Goal: Task Accomplishment & Management: Manage account settings

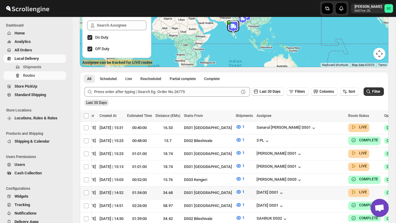
scroll to position [90, 0]
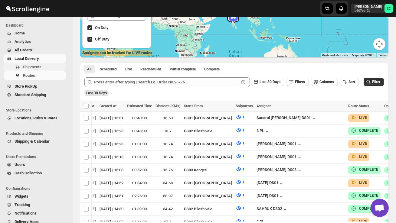
click at [40, 68] on span "Shipments" at bounding box center [32, 67] width 18 height 5
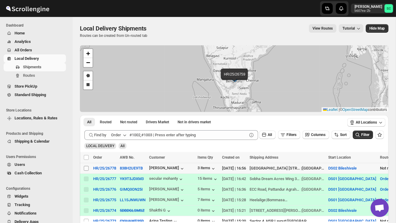
click at [87, 168] on input "Select shipment" at bounding box center [86, 168] width 5 height 5
checkbox input "true"
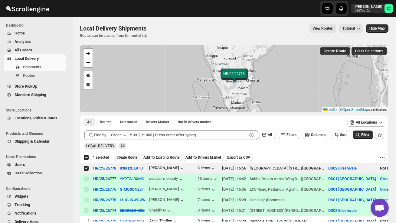
click at [125, 158] on span "Create Route" at bounding box center [127, 157] width 21 height 5
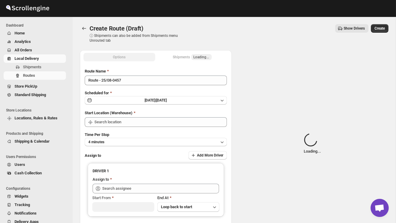
type input "DS02 Bileshivale"
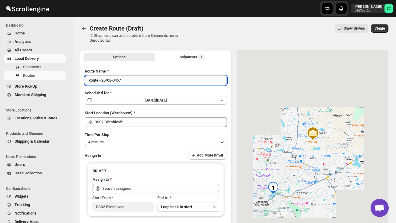
click at [129, 81] on input "Route - 25/08-0457" at bounding box center [156, 81] width 142 height 10
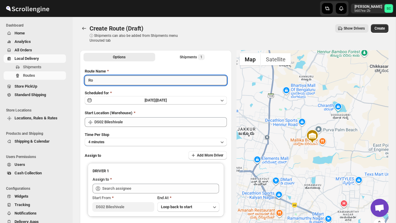
type input "R"
type input "I"
type input "Order no 26778"
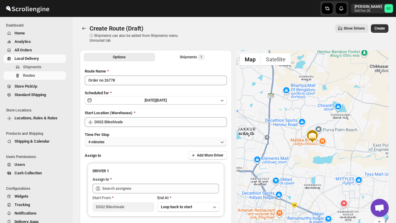
click at [155, 141] on button "4 minutes" at bounding box center [156, 142] width 142 height 8
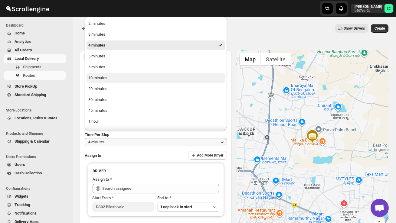
click at [129, 81] on button "10 minutes" at bounding box center [156, 78] width 139 height 10
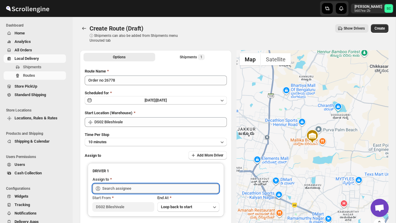
click at [119, 190] on input "text" at bounding box center [160, 189] width 117 height 10
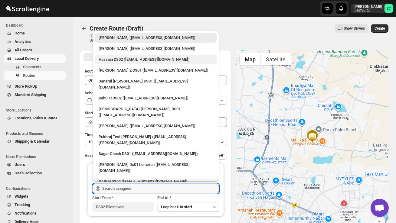
click at [124, 63] on div "Hussain DS02 ([EMAIL_ADDRESS][DOMAIN_NAME])" at bounding box center [156, 60] width 122 height 10
type input "Hussain DS02 ([EMAIL_ADDRESS][DOMAIN_NAME])"
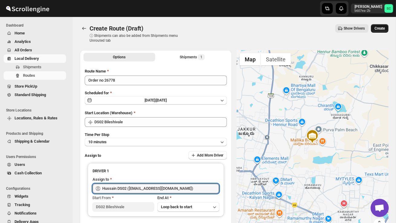
click at [381, 28] on span "Create" at bounding box center [380, 28] width 10 height 5
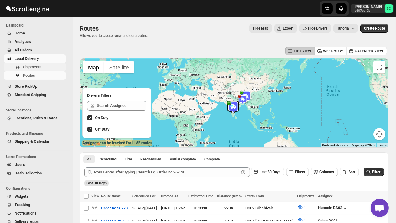
click at [38, 65] on span "Shipments" at bounding box center [32, 67] width 18 height 5
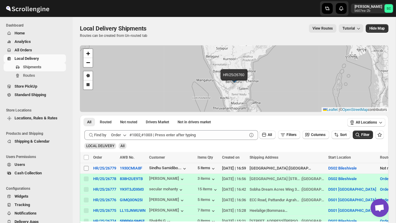
click at [88, 169] on input "Select shipment" at bounding box center [86, 168] width 5 height 5
checkbox input "true"
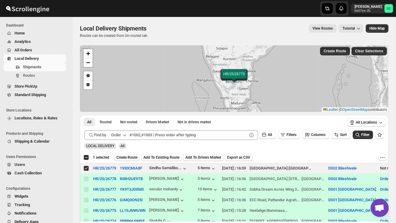
click at [131, 158] on span "Create Route" at bounding box center [127, 157] width 21 height 5
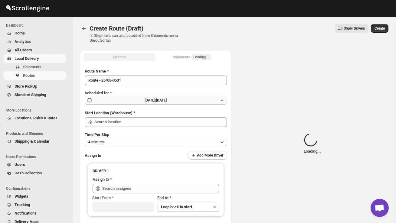
type input "DS02 Bileshivale"
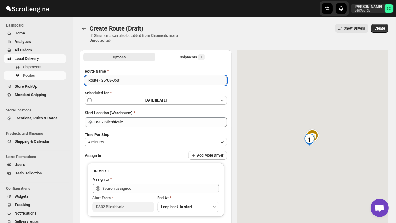
click at [133, 84] on input "Route - 25/08-0501" at bounding box center [156, 81] width 142 height 10
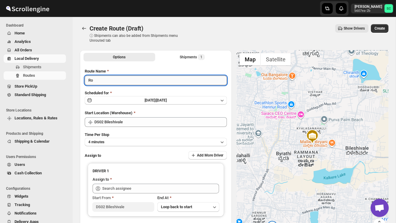
type input "R"
type input "Order no 26779"
click at [131, 144] on button "4 minutes" at bounding box center [156, 142] width 142 height 8
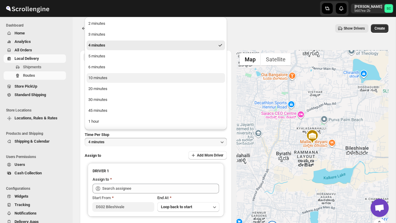
click at [109, 77] on button "10 minutes" at bounding box center [156, 78] width 139 height 10
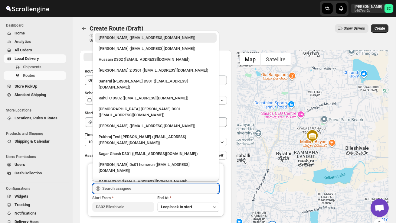
click at [121, 189] on input "text" at bounding box center [160, 189] width 117 height 10
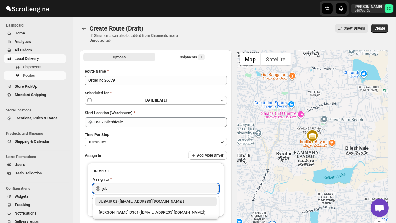
click at [140, 204] on div "JUBAIR 02 ([EMAIL_ADDRESS][DOMAIN_NAME])" at bounding box center [156, 202] width 114 height 6
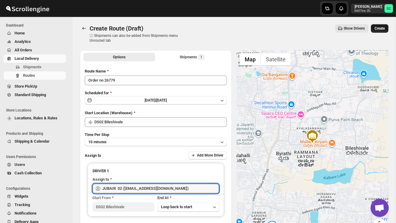
type input "JUBAIR 02 ([EMAIL_ADDRESS][DOMAIN_NAME])"
click at [379, 31] on span "Create" at bounding box center [380, 28] width 10 height 5
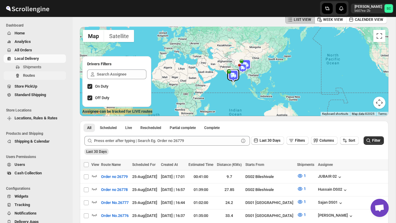
click at [38, 75] on span "Routes" at bounding box center [44, 76] width 42 height 6
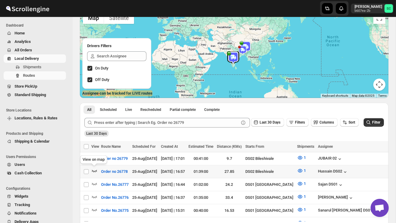
click at [96, 169] on icon "button" at bounding box center [94, 171] width 6 height 6
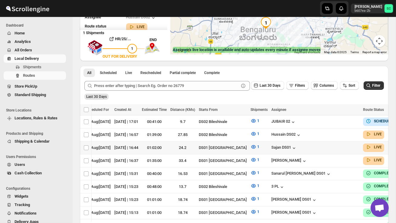
scroll to position [0, 79]
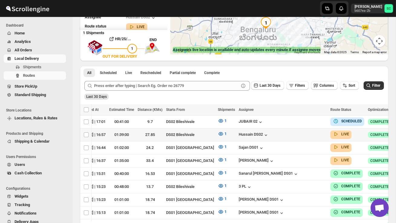
checkbox input "true"
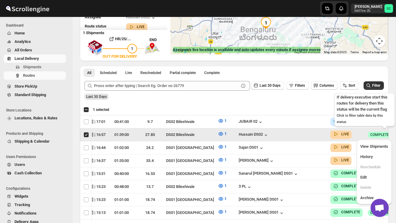
scroll to position [0, 0]
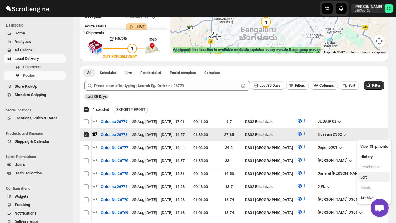
click at [372, 181] on button "Edit" at bounding box center [374, 178] width 31 height 10
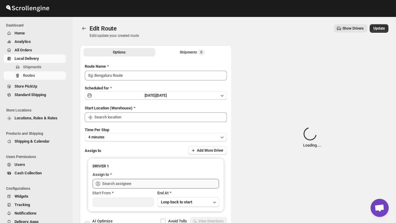
type input "Order no 26778"
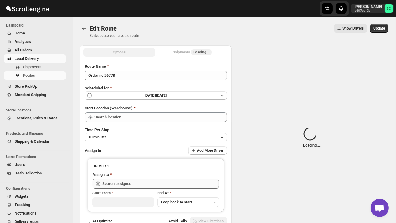
type input "DS02 Bileshivale"
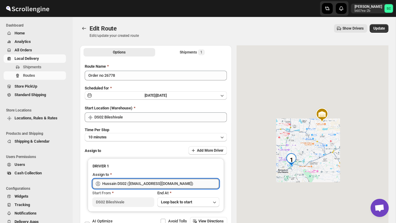
click at [189, 183] on input "Hussain DS02 ([EMAIL_ADDRESS][DOMAIN_NAME])" at bounding box center [160, 184] width 117 height 10
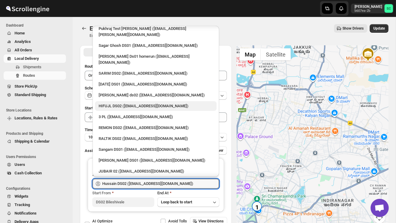
scroll to position [103, 0]
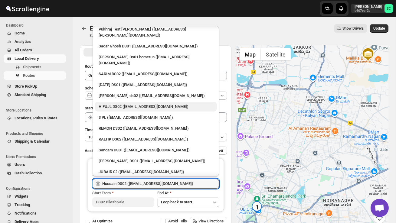
click at [124, 104] on div "HIFUJL DS02 ([EMAIL_ADDRESS][DOMAIN_NAME])" at bounding box center [156, 107] width 114 height 6
type input "HIFUJL DS02 ([EMAIL_ADDRESS][DOMAIN_NAME])"
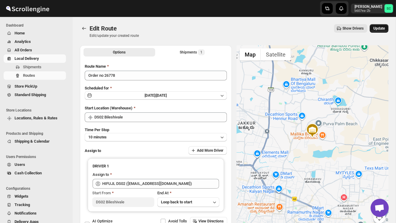
click at [385, 26] on button "Update" at bounding box center [379, 28] width 19 height 8
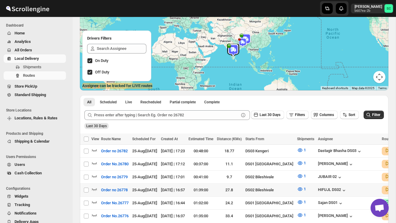
scroll to position [58, 0]
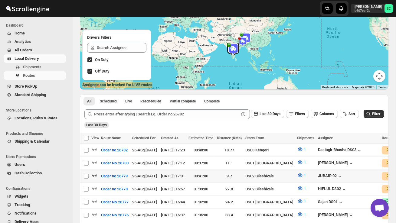
click at [96, 173] on icon "button" at bounding box center [94, 176] width 6 height 6
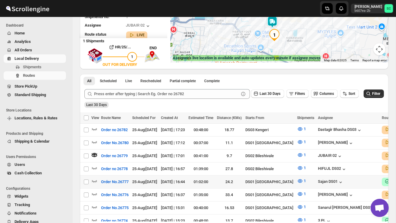
scroll to position [86, 0]
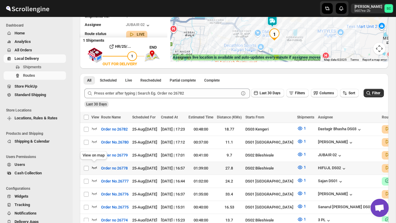
click at [95, 167] on icon "button" at bounding box center [94, 168] width 5 height 2
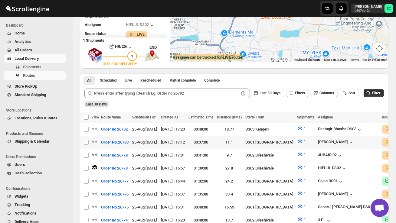
scroll to position [0, 0]
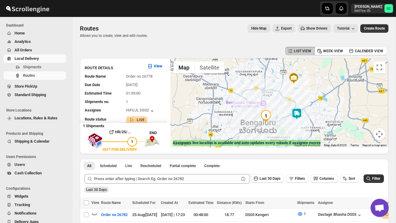
click at [298, 114] on img at bounding box center [297, 114] width 12 height 12
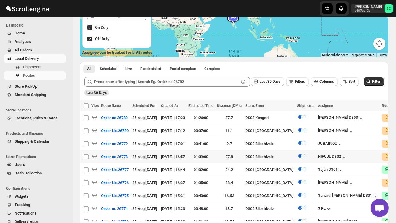
scroll to position [91, 0]
click at [94, 155] on icon "button" at bounding box center [94, 156] width 6 height 6
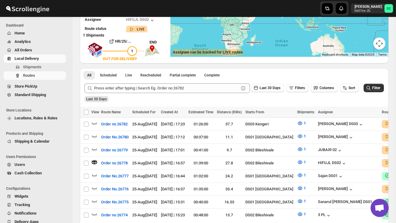
scroll to position [0, 0]
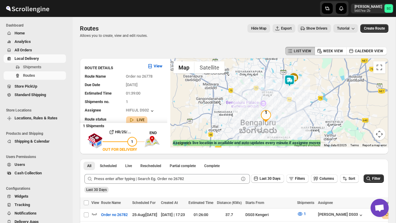
click at [294, 80] on img at bounding box center [290, 81] width 12 height 12
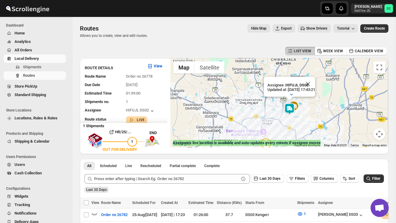
click at [324, 116] on div "Assignee : HIFUJL DS02 Updated at : 25/08/2025, 17:43:21 Duty mode Enabled Batt…" at bounding box center [279, 102] width 218 height 89
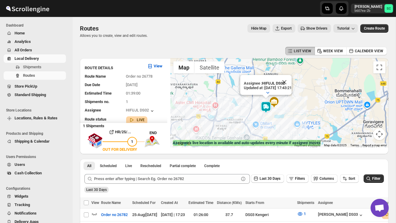
drag, startPoint x: 294, startPoint y: 127, endPoint x: 325, endPoint y: 119, distance: 31.5
click at [323, 120] on div "Assignee : HIFUJL DS02 Updated at : 25/08/2025, 17:43:21 Duty mode Enabled Batt…" at bounding box center [279, 102] width 218 height 89
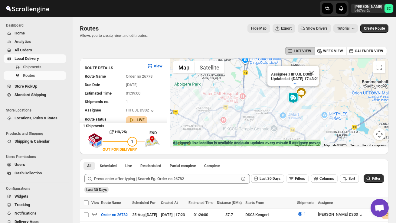
click at [313, 111] on div "Assignee : HIFUJL DS02 Updated at : 25/08/2025, 17:43:21 Duty mode Enabled Batt…" at bounding box center [279, 102] width 218 height 89
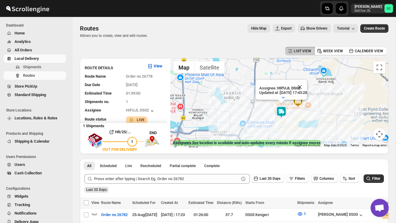
drag, startPoint x: 288, startPoint y: 110, endPoint x: 318, endPoint y: 120, distance: 31.4
click at [317, 120] on div "Assignee : HIFUJL DS02 Updated at : 25/08/2025, 17:43:28 Duty mode Enabled Batt…" at bounding box center [279, 102] width 218 height 89
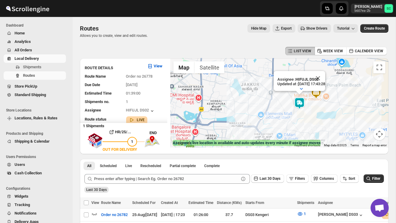
drag, startPoint x: 315, startPoint y: 129, endPoint x: 308, endPoint y: 107, distance: 23.5
click at [308, 107] on div "Assignee : HIFUJL DS02 Updated at : 25/08/2025, 17:43:28 Duty mode Enabled Batt…" at bounding box center [279, 102] width 218 height 89
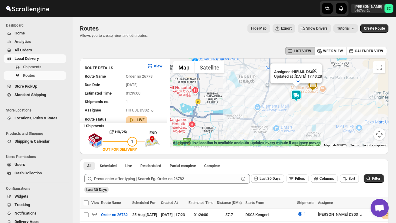
click at [308, 107] on div "Assignee : HIFUJL DS02 Updated at : 25/08/2025, 17:43:28 Duty mode Enabled Batt…" at bounding box center [279, 102] width 218 height 89
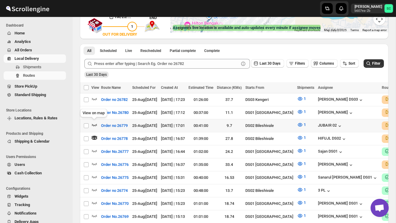
click at [93, 126] on icon "button" at bounding box center [94, 125] width 6 height 6
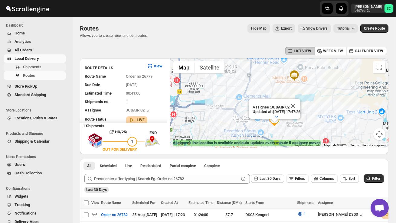
click at [44, 64] on span "Shipments" at bounding box center [44, 67] width 42 height 6
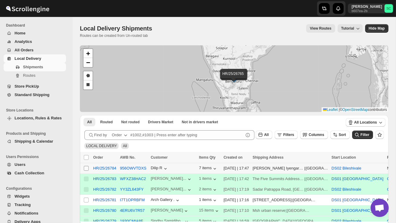
click at [87, 171] on input "Select shipment" at bounding box center [86, 168] width 5 height 5
checkbox input "true"
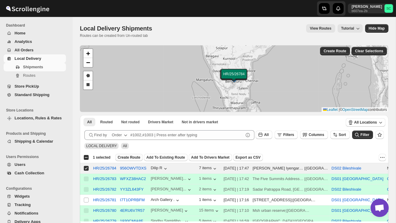
click at [133, 159] on span "Create Route" at bounding box center [129, 157] width 23 height 5
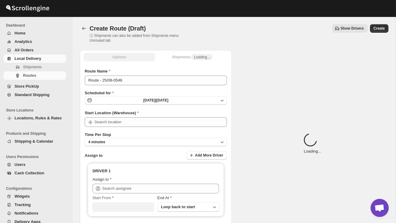
type input "DS02 Bileshivale"
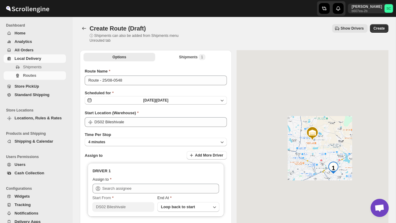
click at [134, 88] on div "Route Name Route - 25/08-0548 Scheduled for Mon Aug 25 2025 | Today Start Locat…" at bounding box center [156, 151] width 142 height 166
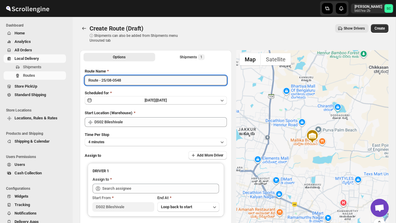
click at [133, 84] on input "Route - 25/08-0548" at bounding box center [156, 81] width 142 height 10
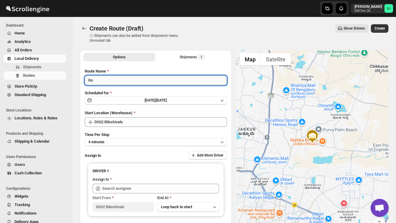
type input "R"
type input "Order no 26784"
click at [140, 143] on button "4 minutes" at bounding box center [156, 142] width 142 height 8
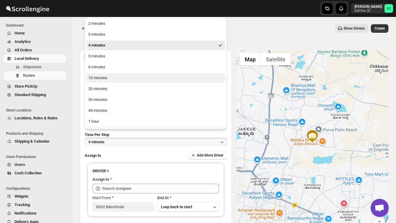
click at [111, 78] on button "10 minutes" at bounding box center [156, 78] width 139 height 10
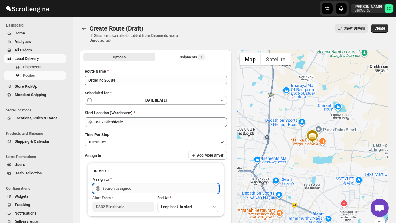
click at [127, 188] on input "text" at bounding box center [160, 189] width 117 height 10
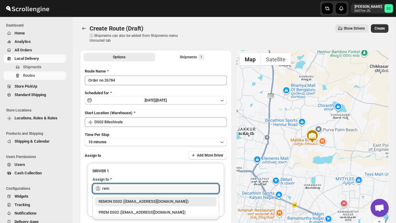
click at [147, 202] on div "REMON DS02 ([EMAIL_ADDRESS][DOMAIN_NAME])" at bounding box center [156, 202] width 114 height 6
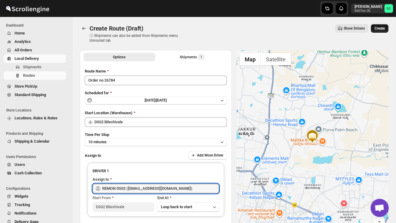
type input "REMON DS02 ([EMAIL_ADDRESS][DOMAIN_NAME])"
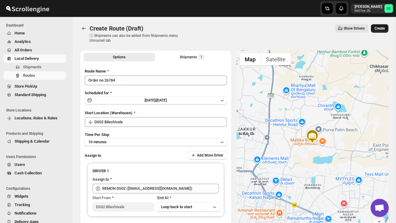
click at [383, 27] on span "Create" at bounding box center [380, 28] width 10 height 5
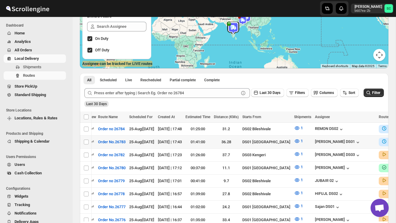
scroll to position [0, 2]
click at [41, 69] on span "Shipments" at bounding box center [32, 67] width 18 height 5
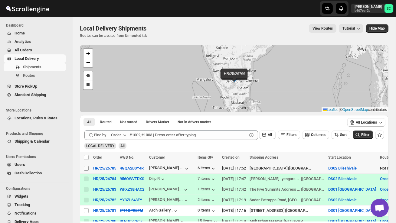
click at [87, 167] on input "Select shipment" at bounding box center [86, 168] width 5 height 5
checkbox input "true"
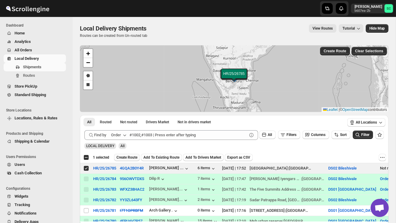
click at [137, 158] on span "Create Route" at bounding box center [127, 157] width 21 height 5
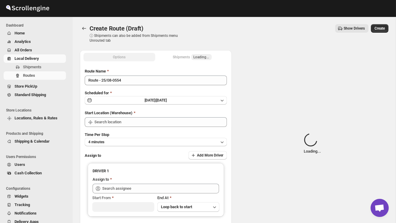
type input "DS02 Bileshivale"
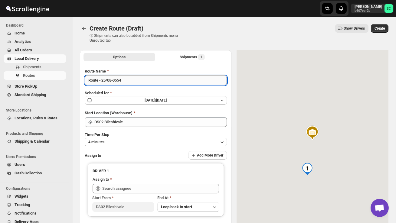
click at [133, 80] on input "Route - 25/08-0554" at bounding box center [156, 81] width 142 height 10
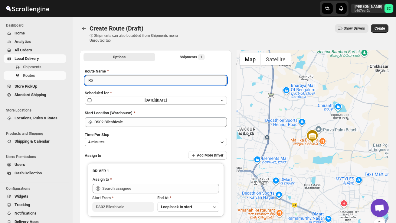
type input "R"
type input "Order no 26785"
click at [131, 142] on button "4 minutes" at bounding box center [156, 142] width 142 height 8
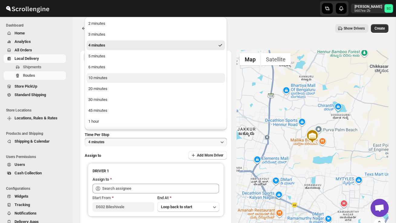
click at [116, 79] on button "10 minutes" at bounding box center [156, 78] width 139 height 10
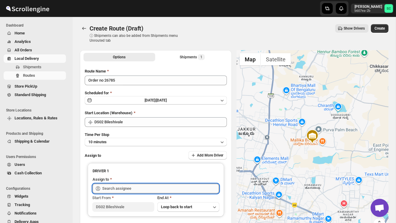
click at [117, 185] on input "text" at bounding box center [160, 189] width 117 height 10
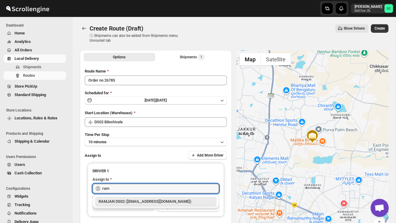
click at [128, 204] on div "RAMJAN DS02 ([EMAIL_ADDRESS][DOMAIN_NAME])" at bounding box center [156, 202] width 114 height 6
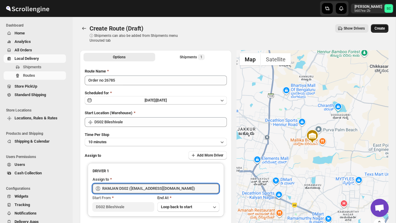
type input "RAMJAN DS02 ([EMAIL_ADDRESS][DOMAIN_NAME])"
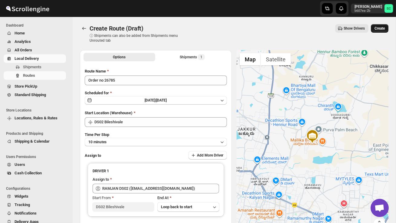
click at [381, 26] on span "Create" at bounding box center [380, 28] width 10 height 5
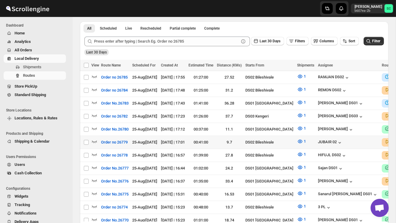
scroll to position [133, 0]
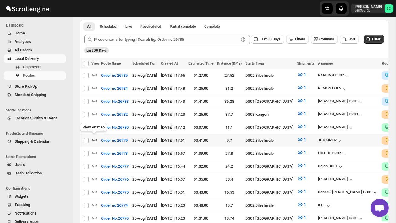
click at [94, 138] on icon "button" at bounding box center [94, 140] width 6 height 6
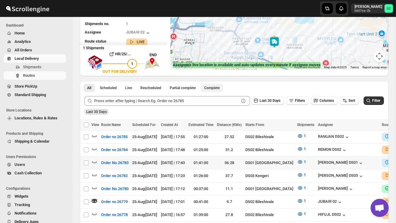
scroll to position [79, 0]
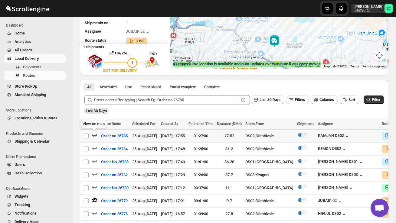
click at [96, 134] on icon "button" at bounding box center [94, 135] width 6 height 6
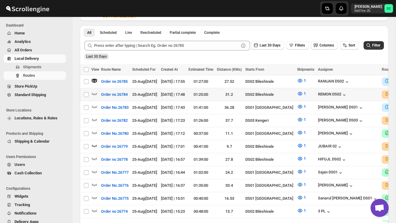
scroll to position [0, 0]
click at [96, 94] on icon "button" at bounding box center [94, 94] width 6 height 6
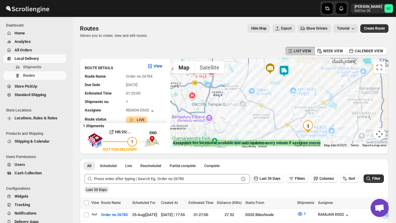
click at [286, 71] on img at bounding box center [284, 71] width 12 height 12
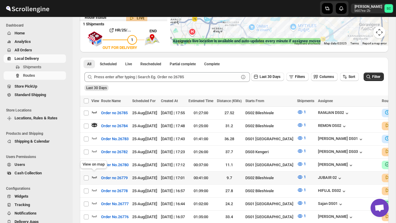
click at [94, 176] on icon "button" at bounding box center [94, 177] width 6 height 6
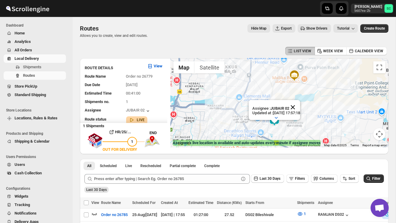
click at [300, 110] on button "Close" at bounding box center [293, 107] width 15 height 15
click at [286, 127] on div at bounding box center [279, 102] width 218 height 89
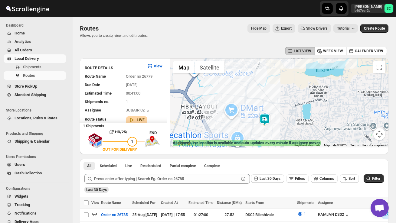
drag, startPoint x: 277, startPoint y: 133, endPoint x: 277, endPoint y: 127, distance: 6.1
click at [277, 133] on div at bounding box center [279, 102] width 218 height 89
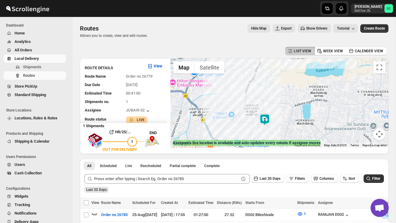
click at [277, 124] on div at bounding box center [279, 102] width 218 height 89
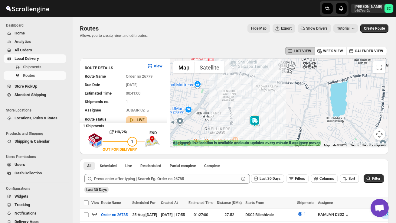
click at [272, 126] on div at bounding box center [279, 102] width 218 height 89
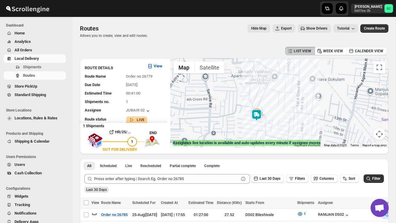
drag, startPoint x: 257, startPoint y: 131, endPoint x: 276, endPoint y: 122, distance: 21.1
click at [276, 122] on div at bounding box center [279, 102] width 218 height 89
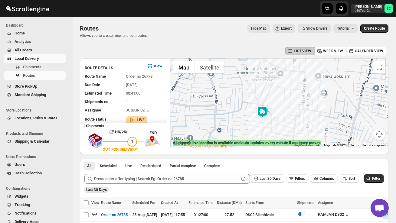
click at [276, 122] on div at bounding box center [279, 102] width 218 height 89
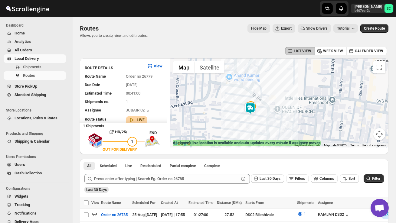
click at [249, 127] on div at bounding box center [279, 102] width 218 height 89
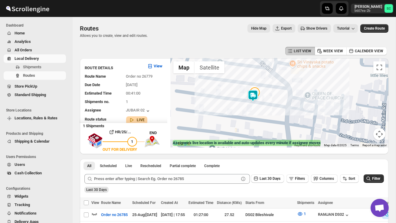
click at [254, 125] on div at bounding box center [279, 102] width 218 height 89
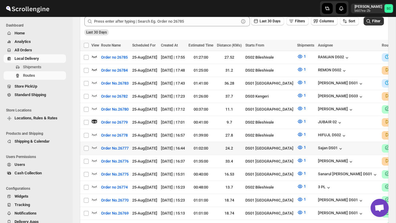
scroll to position [160, 0]
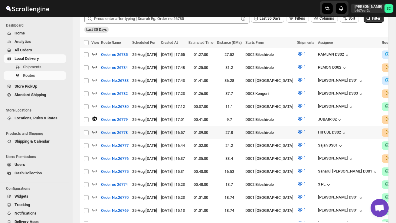
click at [95, 129] on icon "button" at bounding box center [94, 132] width 6 height 6
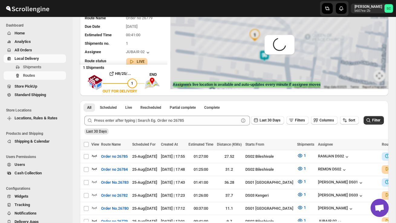
scroll to position [0, 0]
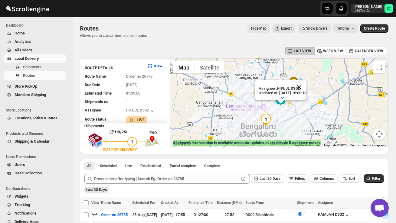
click at [307, 89] on button "Close" at bounding box center [299, 87] width 15 height 15
click at [41, 65] on span "Shipments" at bounding box center [32, 67] width 18 height 5
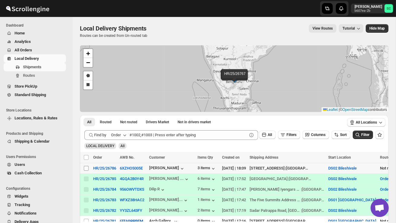
click at [84, 171] on input "Select shipment" at bounding box center [86, 168] width 5 height 5
checkbox input "true"
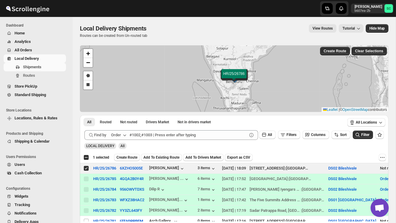
click at [126, 161] on div "Select all 5 shipments 1 selected Create Route Add To Existing Route Add To Dri…" at bounding box center [234, 157] width 309 height 11
click at [127, 160] on button "Create Route" at bounding box center [127, 157] width 26 height 7
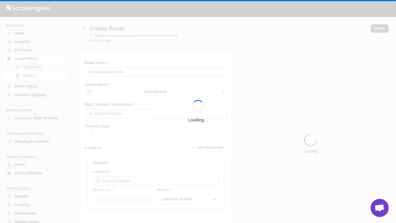
type input "Route - 25/08-0610"
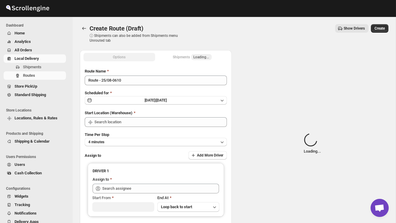
type input "DS02 Bileshivale"
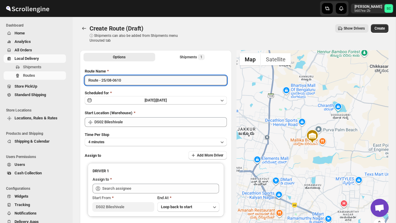
click at [131, 84] on input "Route - 25/08-0610" at bounding box center [156, 81] width 142 height 10
type input "R"
type input "Order no 26786"
click at [121, 143] on button "4 minutes" at bounding box center [156, 142] width 142 height 8
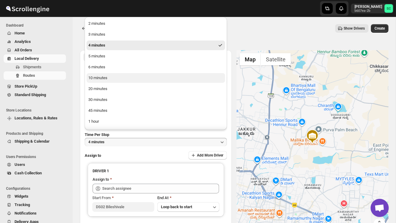
click at [107, 76] on div "10 minutes" at bounding box center [97, 78] width 19 height 6
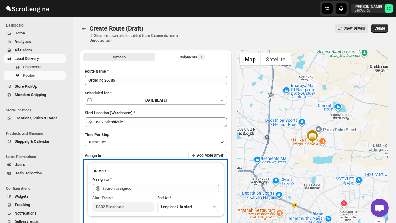
click at [115, 194] on div "Start From DS02 Bileshivale End At Loop back to start" at bounding box center [156, 203] width 127 height 18
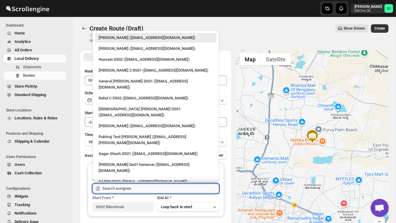
click at [116, 189] on input "text" at bounding box center [160, 189] width 117 height 10
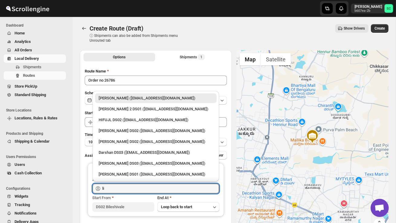
click at [120, 128] on div "[PERSON_NAME] DS02 ([EMAIL_ADDRESS][DOMAIN_NAME])" at bounding box center [156, 131] width 114 height 6
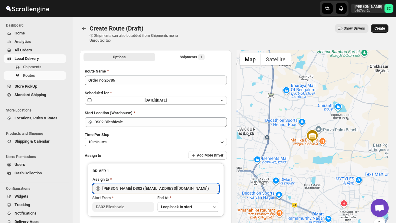
type input "[PERSON_NAME] DS02 ([EMAIL_ADDRESS][DOMAIN_NAME])"
click at [381, 30] on span "Create" at bounding box center [380, 28] width 10 height 5
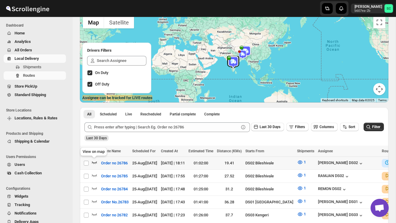
click at [93, 160] on icon "button" at bounding box center [94, 163] width 6 height 6
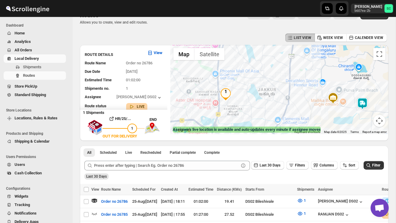
scroll to position [9, 0]
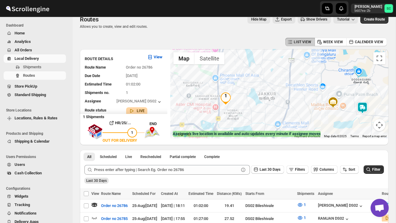
click at [364, 103] on img at bounding box center [363, 108] width 12 height 12
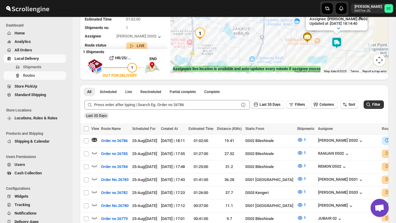
scroll to position [81, 0]
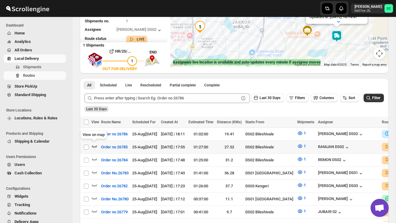
click at [95, 145] on icon "button" at bounding box center [94, 146] width 6 height 6
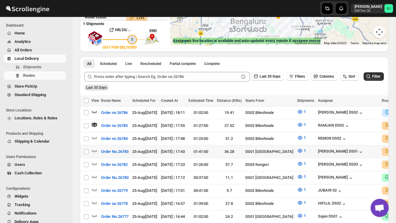
scroll to position [104, 0]
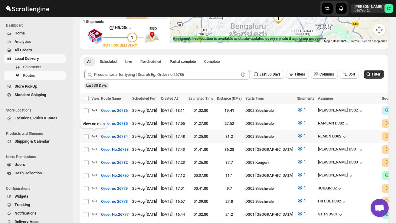
click at [95, 135] on icon "button" at bounding box center [94, 136] width 5 height 2
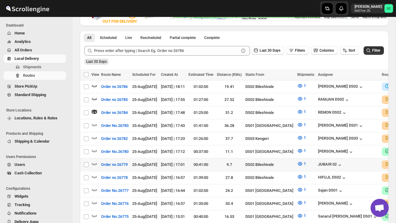
scroll to position [131, 0]
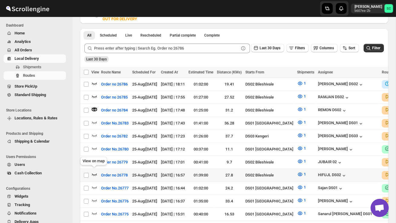
click at [93, 172] on icon "button" at bounding box center [94, 175] width 6 height 6
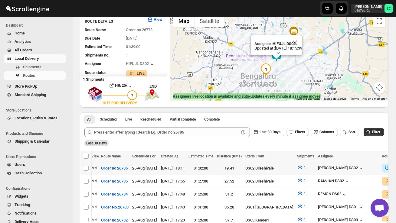
scroll to position [0, 0]
click at [94, 180] on icon "button" at bounding box center [94, 181] width 6 height 6
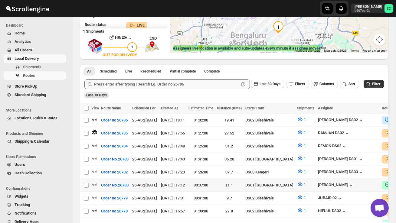
scroll to position [96, 0]
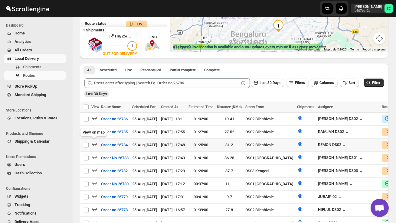
click at [95, 143] on icon "button" at bounding box center [94, 144] width 6 height 6
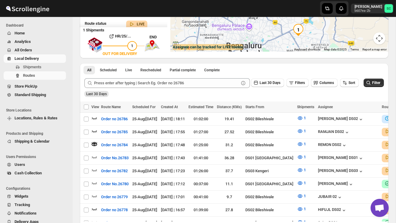
scroll to position [0, 0]
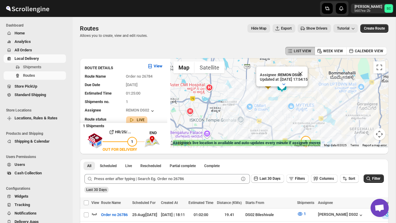
drag, startPoint x: 290, startPoint y: 114, endPoint x: 287, endPoint y: 136, distance: 22.6
click at [287, 136] on div "Assignee : REMON DS02 Updated at : 25/08/2025, 17:54:15 Duty mode Enabled Batte…" at bounding box center [279, 102] width 218 height 89
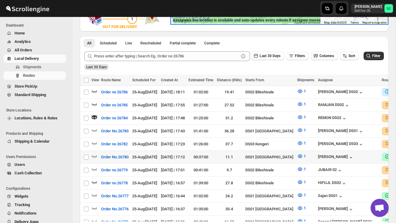
scroll to position [125, 0]
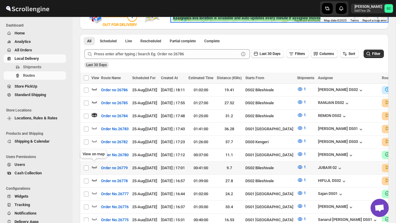
click at [94, 164] on icon "button" at bounding box center [94, 167] width 6 height 6
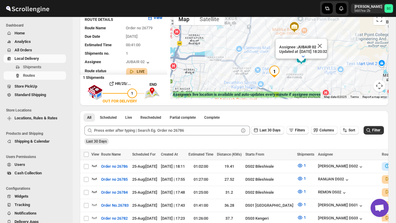
scroll to position [0, 0]
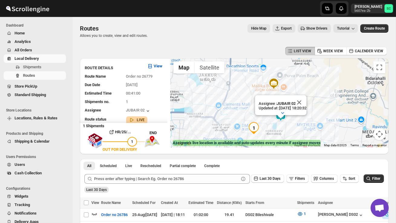
drag, startPoint x: 306, startPoint y: 130, endPoint x: 285, endPoint y: 137, distance: 22.6
click at [285, 137] on div "Assignee : JUBAIR 02 Updated at : 25/08/2025, 18:20:32 Duty mode Enabled Batter…" at bounding box center [279, 102] width 218 height 89
click at [307, 106] on button "Close" at bounding box center [299, 102] width 15 height 15
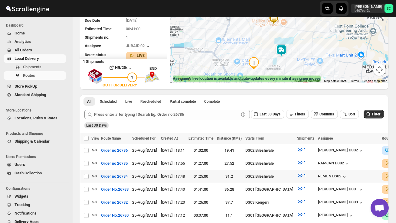
scroll to position [65, 0]
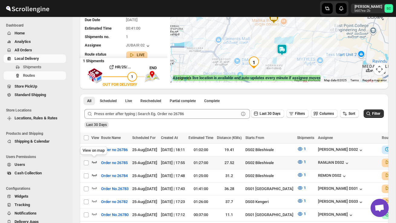
click at [94, 161] on icon "button" at bounding box center [94, 162] width 6 height 6
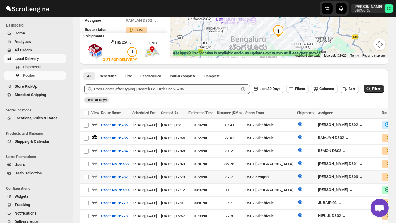
scroll to position [90, 0]
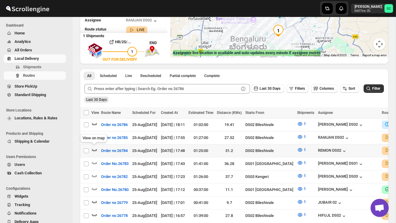
click at [93, 149] on icon "button" at bounding box center [94, 150] width 5 height 2
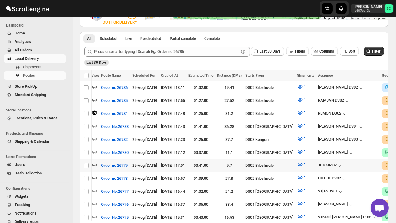
scroll to position [0, 0]
click at [94, 164] on icon "button" at bounding box center [94, 165] width 5 height 2
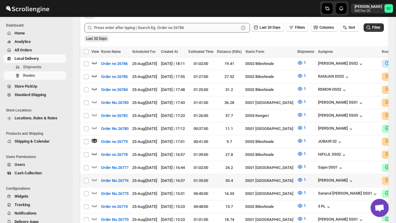
scroll to position [153, 0]
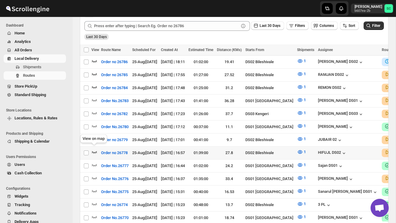
click at [95, 151] on icon "button" at bounding box center [94, 152] width 6 height 6
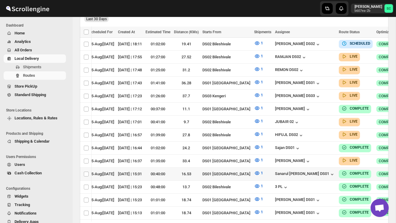
scroll to position [0, 45]
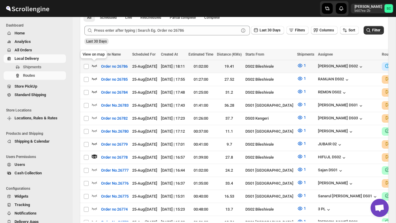
click at [95, 66] on icon "button" at bounding box center [94, 66] width 5 height 2
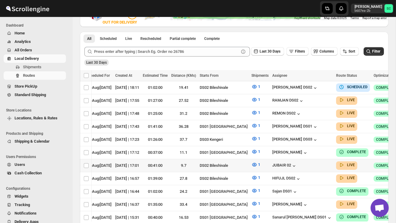
scroll to position [0, 79]
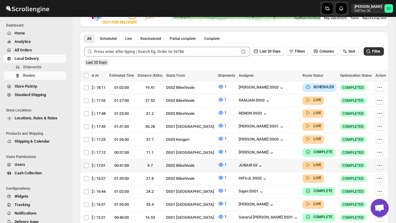
click at [379, 163] on icon "button" at bounding box center [380, 166] width 6 height 6
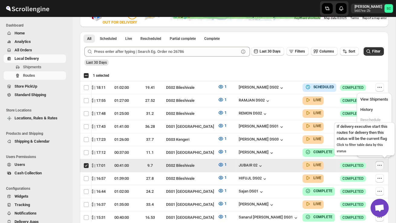
scroll to position [0, 0]
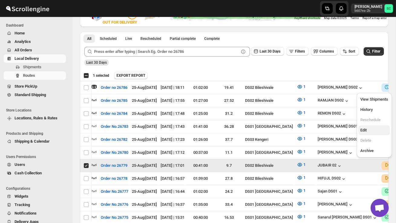
click at [372, 128] on span "Edit" at bounding box center [375, 130] width 28 height 6
checkbox input "false"
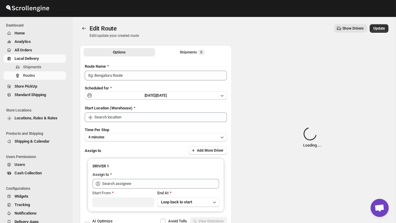
type input "Order no 26779"
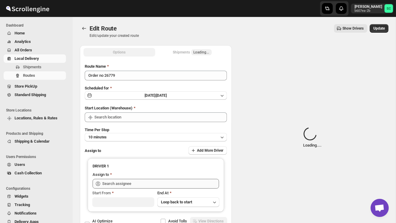
type input "DS02 Bileshivale"
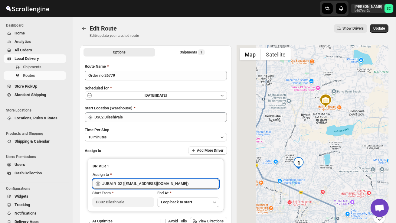
click at [173, 182] on input "JUBAIR 02 ([EMAIL_ADDRESS][DOMAIN_NAME])" at bounding box center [160, 184] width 117 height 10
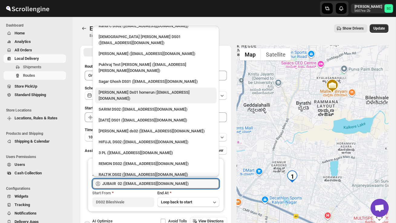
scroll to position [82, 0]
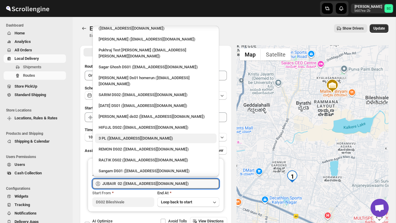
click at [137, 136] on div "3 PL ([EMAIL_ADDRESS][DOMAIN_NAME])" at bounding box center [156, 139] width 114 height 6
type input "3 PL ([EMAIL_ADDRESS][DOMAIN_NAME])"
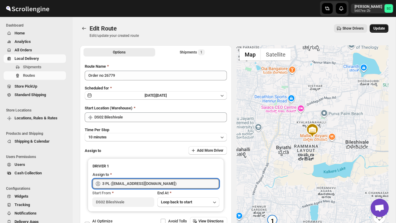
click at [385, 28] on span "Update" at bounding box center [380, 28] width 12 height 5
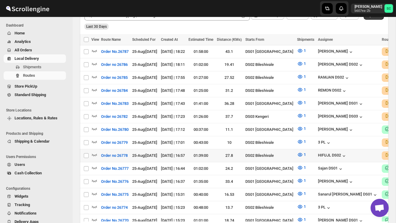
scroll to position [157, 0]
click at [94, 153] on icon "button" at bounding box center [94, 154] width 5 height 2
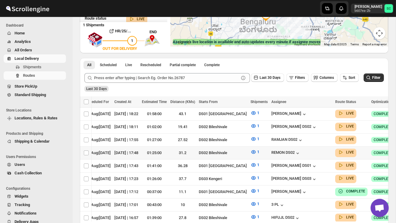
scroll to position [0, 19]
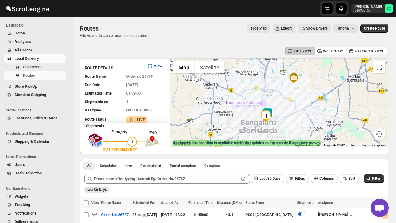
scroll to position [101, 0]
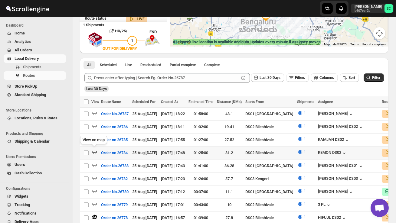
click at [95, 150] on icon "button" at bounding box center [94, 152] width 6 height 6
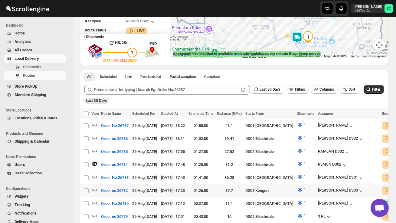
scroll to position [90, 0]
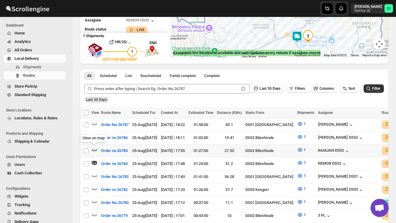
click at [95, 148] on icon "button" at bounding box center [94, 150] width 6 height 6
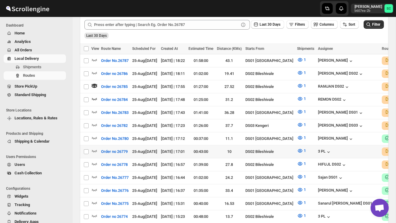
scroll to position [156, 0]
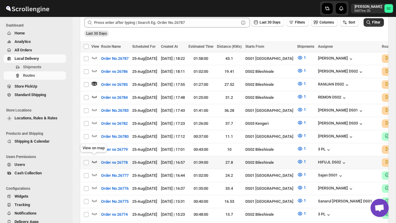
click at [96, 159] on icon "button" at bounding box center [94, 162] width 6 height 6
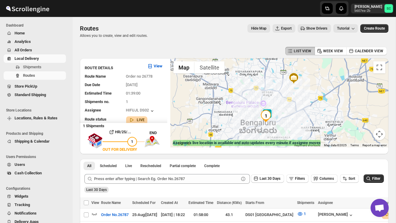
click at [281, 122] on div at bounding box center [279, 102] width 218 height 89
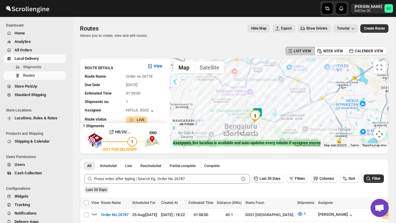
click at [281, 122] on div at bounding box center [279, 102] width 218 height 89
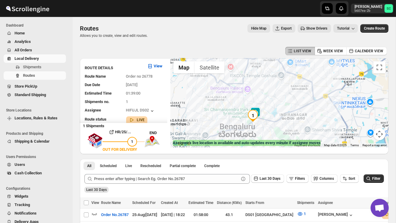
click at [281, 122] on div at bounding box center [279, 102] width 218 height 89
click at [262, 129] on div at bounding box center [279, 102] width 218 height 89
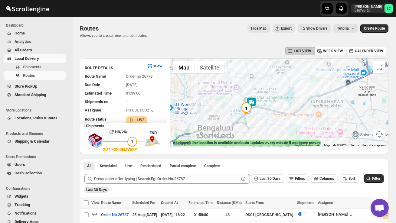
click at [267, 124] on div at bounding box center [279, 102] width 218 height 89
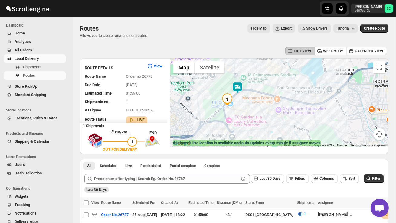
click at [274, 104] on div at bounding box center [279, 102] width 218 height 89
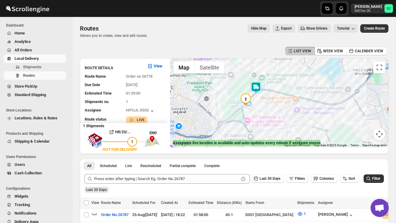
drag, startPoint x: 253, startPoint y: 107, endPoint x: 285, endPoint y: 105, distance: 32.7
click at [284, 106] on div at bounding box center [279, 102] width 218 height 89
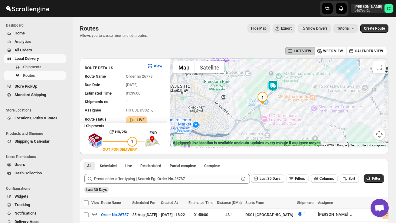
click at [285, 105] on div at bounding box center [279, 102] width 218 height 89
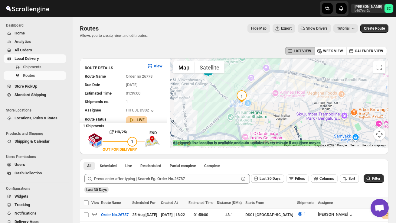
click at [233, 128] on div at bounding box center [279, 102] width 218 height 89
drag, startPoint x: 218, startPoint y: 112, endPoint x: 239, endPoint y: 126, distance: 24.8
click at [238, 126] on div at bounding box center [279, 102] width 218 height 89
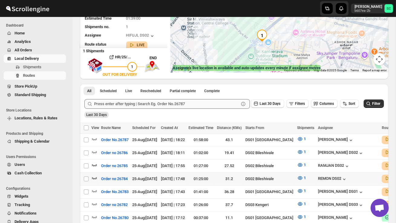
scroll to position [77, 0]
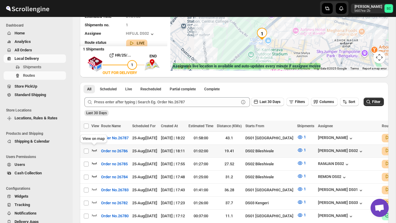
click at [97, 149] on icon "button" at bounding box center [94, 150] width 6 height 6
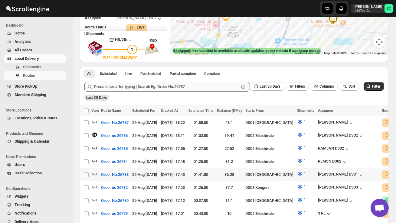
scroll to position [0, 0]
click at [96, 158] on icon "button" at bounding box center [94, 161] width 6 height 6
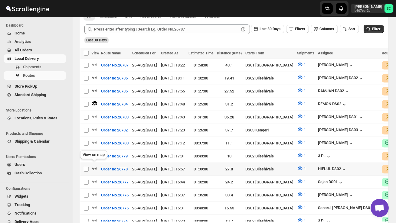
click at [93, 166] on icon "button" at bounding box center [94, 169] width 6 height 6
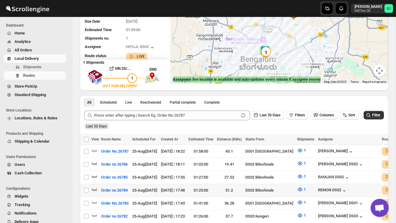
scroll to position [64, 0]
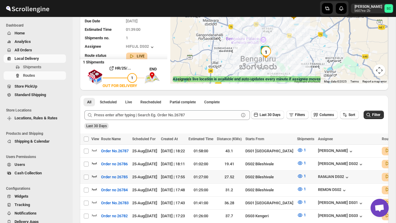
click at [96, 176] on icon "button" at bounding box center [94, 177] width 5 height 2
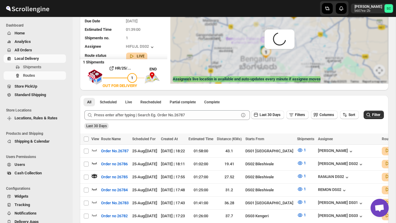
scroll to position [0, 0]
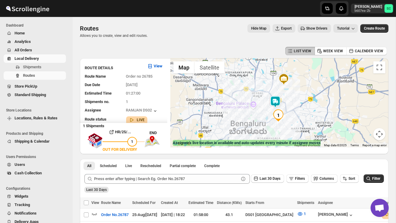
click at [279, 99] on img at bounding box center [275, 102] width 12 height 12
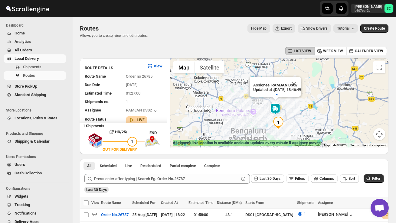
click at [258, 123] on div "Assignee : RAMJAN DS02 Updated at : 25/08/2025, 18:46:49 Duty mode Enabled Batt…" at bounding box center [279, 102] width 218 height 89
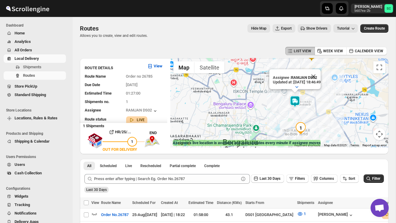
click at [274, 120] on div "Assignee : RAMJAN DS02 Updated at : 25/08/2025, 18:46:49 Duty mode Enabled Batt…" at bounding box center [279, 102] width 218 height 89
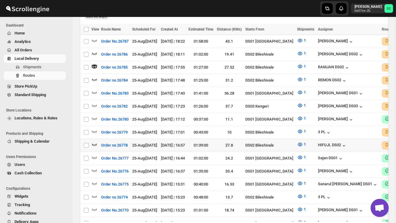
click at [96, 142] on icon "button" at bounding box center [94, 145] width 6 height 6
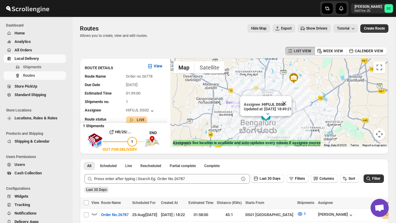
click at [291, 105] on button "Close" at bounding box center [284, 103] width 15 height 15
click at [47, 69] on span "Shipments" at bounding box center [44, 67] width 42 height 6
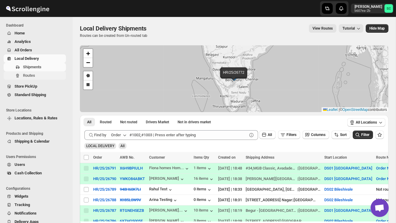
click at [46, 75] on span "Routes" at bounding box center [44, 76] width 42 height 6
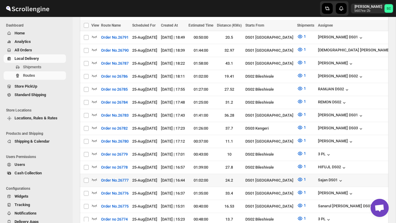
scroll to position [173, 0]
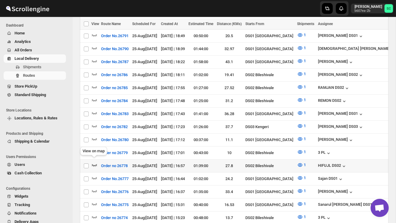
click at [94, 162] on icon "button" at bounding box center [94, 165] width 6 height 6
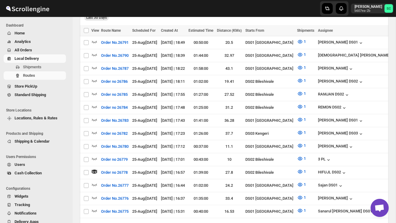
scroll to position [0, 0]
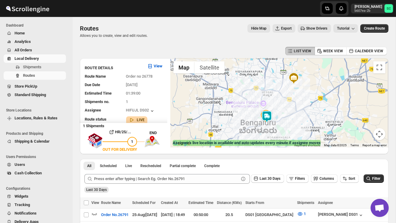
click at [279, 120] on div at bounding box center [279, 102] width 218 height 89
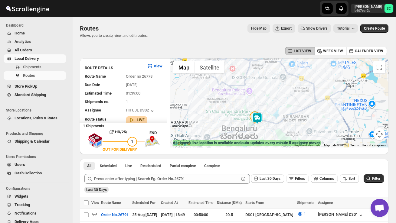
click at [271, 128] on div at bounding box center [279, 102] width 218 height 89
click at [271, 129] on div at bounding box center [279, 102] width 218 height 89
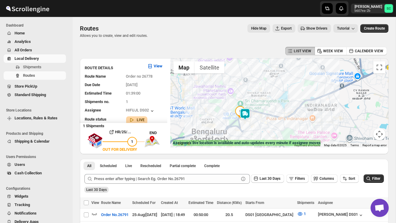
click at [262, 125] on div at bounding box center [279, 102] width 218 height 89
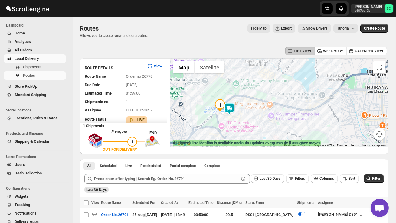
click at [259, 124] on div at bounding box center [279, 102] width 218 height 89
click at [259, 123] on div at bounding box center [279, 102] width 218 height 89
click at [247, 117] on div at bounding box center [279, 102] width 218 height 89
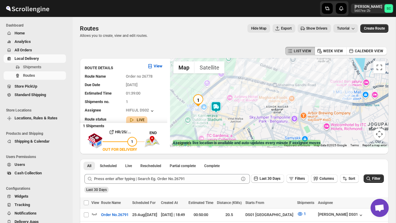
click at [247, 117] on div at bounding box center [279, 102] width 218 height 89
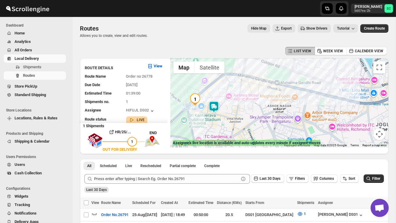
click at [247, 117] on div at bounding box center [279, 102] width 218 height 89
drag, startPoint x: 227, startPoint y: 119, endPoint x: 262, endPoint y: 119, distance: 34.8
click at [262, 120] on div at bounding box center [279, 102] width 218 height 89
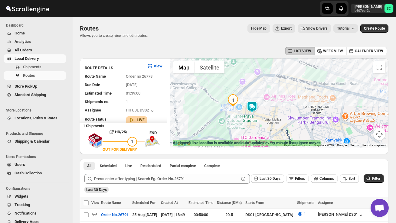
click at [256, 104] on img at bounding box center [252, 107] width 12 height 12
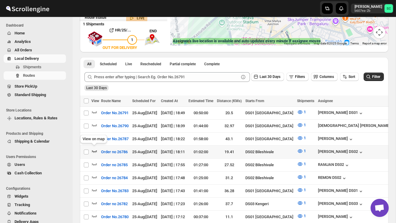
click at [94, 150] on icon "button" at bounding box center [94, 151] width 6 height 6
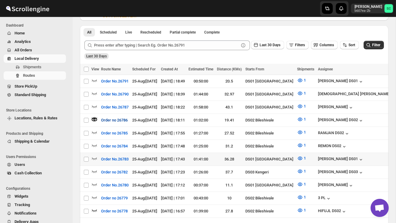
scroll to position [138, 0]
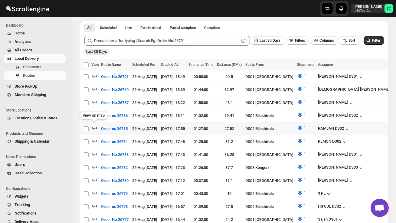
click at [92, 127] on icon "button" at bounding box center [94, 128] width 5 height 2
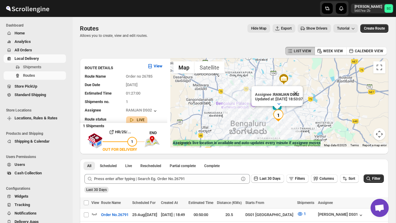
click at [265, 117] on div "Assignee : RAMJAN DS02 Updated at : 25/08/2025, 18:53:07 Duty mode Enabled Batt…" at bounding box center [279, 102] width 218 height 89
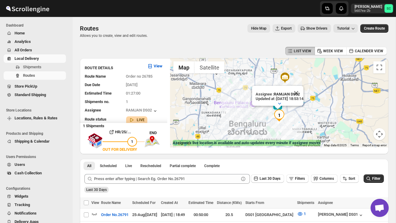
click at [265, 117] on div "Assignee : RAMJAN DS02 Updated at : 25/08/2025, 18:53:14 Duty mode Enabled Batt…" at bounding box center [279, 102] width 218 height 89
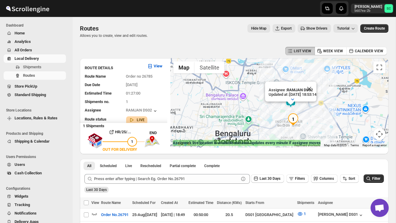
click at [278, 114] on div "Assignee : RAMJAN DS02 Updated at : 25/08/2025, 18:53:14 Duty mode Enabled Batt…" at bounding box center [279, 102] width 218 height 89
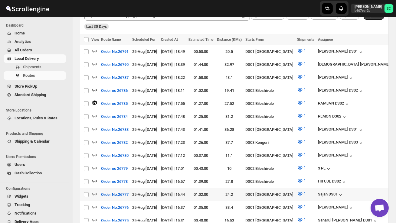
scroll to position [167, 0]
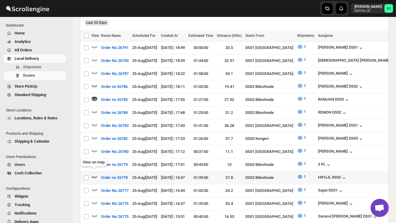
click at [95, 174] on icon "button" at bounding box center [94, 177] width 6 height 6
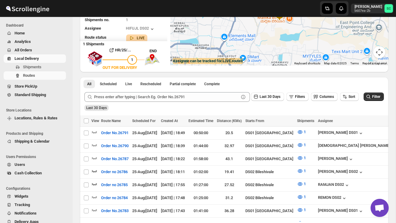
scroll to position [0, 0]
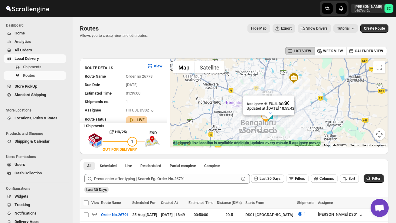
click at [294, 104] on button "Close" at bounding box center [287, 103] width 15 height 15
click at [291, 115] on div at bounding box center [279, 102] width 218 height 89
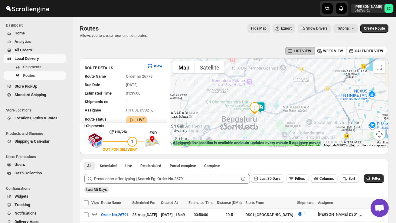
drag, startPoint x: 267, startPoint y: 133, endPoint x: 280, endPoint y: 116, distance: 21.3
click at [280, 116] on div at bounding box center [279, 102] width 218 height 89
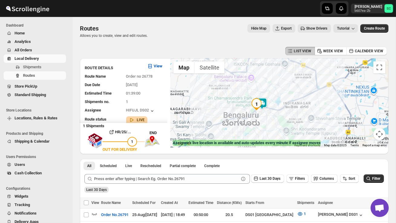
click at [280, 116] on div at bounding box center [279, 102] width 218 height 89
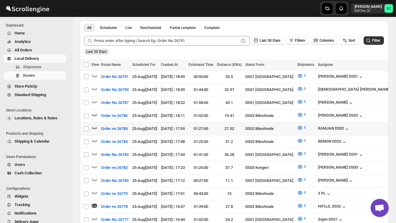
scroll to position [139, 0]
click at [96, 126] on icon "button" at bounding box center [94, 128] width 6 height 6
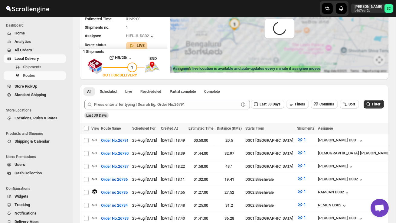
scroll to position [0, 0]
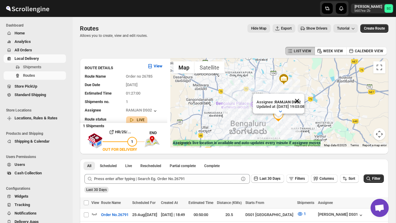
click at [305, 97] on button "Close" at bounding box center [297, 101] width 15 height 15
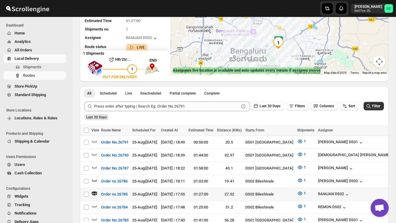
scroll to position [74, 0]
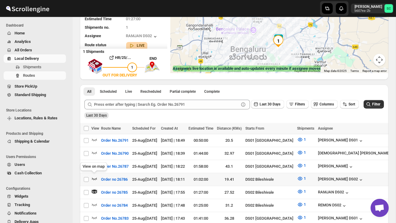
click at [95, 177] on icon "button" at bounding box center [94, 179] width 6 height 6
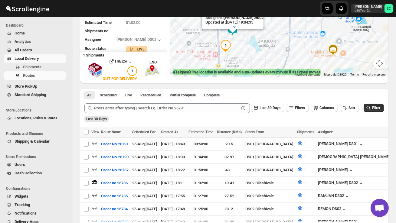
scroll to position [109, 0]
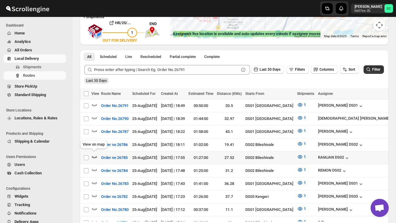
click at [93, 155] on icon "button" at bounding box center [94, 157] width 6 height 6
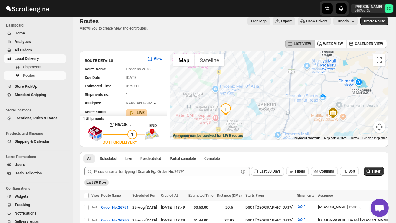
scroll to position [0, 0]
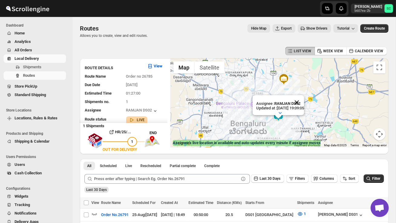
click at [304, 103] on button "Close" at bounding box center [297, 102] width 15 height 15
click at [297, 115] on div at bounding box center [279, 102] width 218 height 89
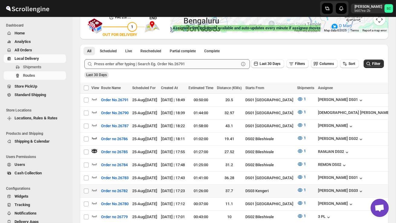
scroll to position [115, 0]
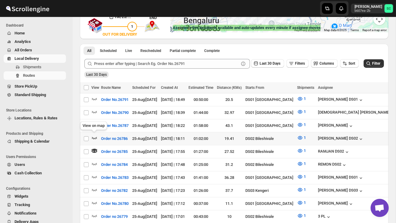
click at [96, 136] on icon "button" at bounding box center [94, 138] width 6 height 6
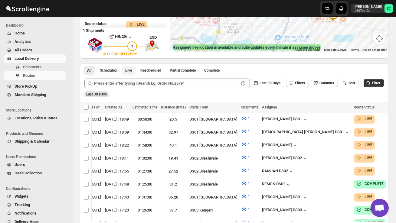
scroll to position [0, 0]
